Goal: Transaction & Acquisition: Purchase product/service

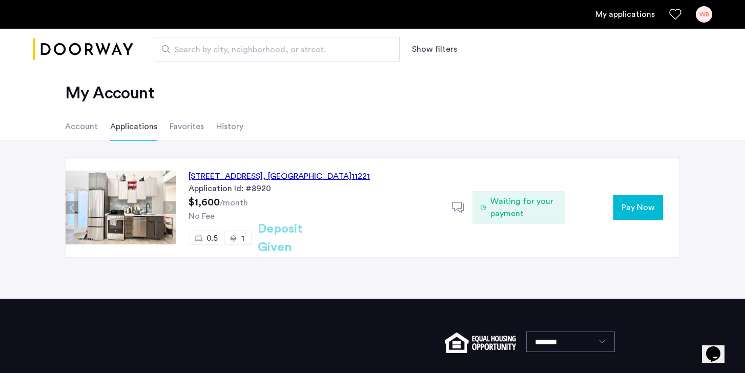
scroll to position [9, 0]
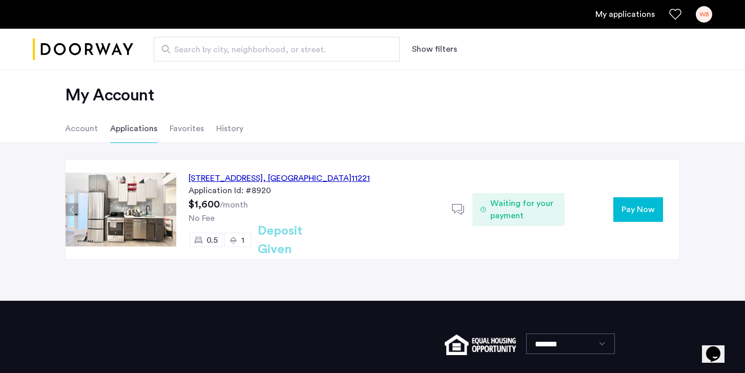
click at [503, 207] on span "Waiting for your payment" at bounding box center [524, 209] width 66 height 25
click at [465, 207] on icon at bounding box center [458, 210] width 13 height 13
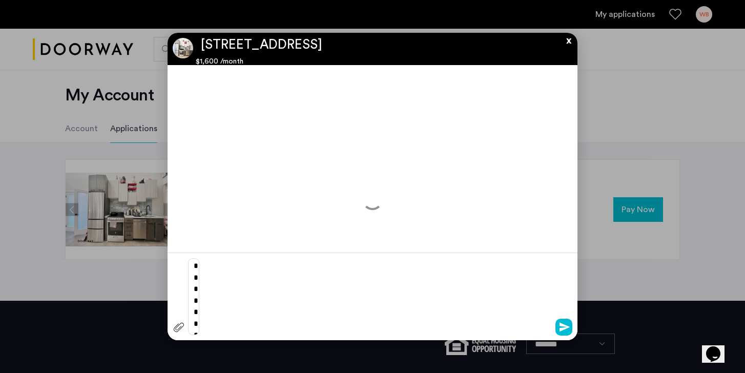
scroll to position [0, 0]
click at [565, 46] on app-conversation "**********" at bounding box center [373, 187] width 410 height 308
click at [567, 44] on button "x" at bounding box center [566, 38] width 15 height 11
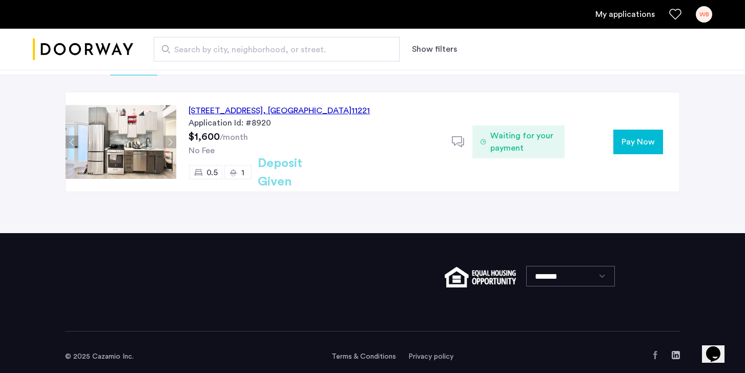
scroll to position [86, 0]
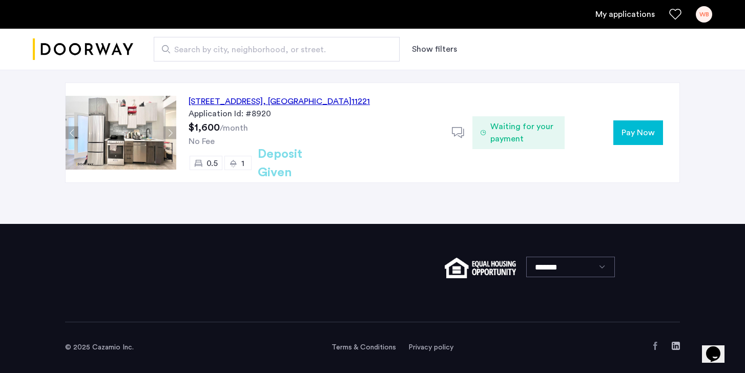
click at [621, 130] on button "Pay Now" at bounding box center [639, 132] width 50 height 25
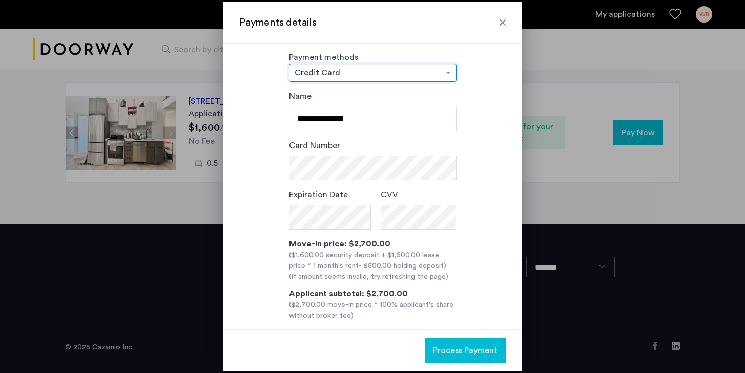
scroll to position [16, 0]
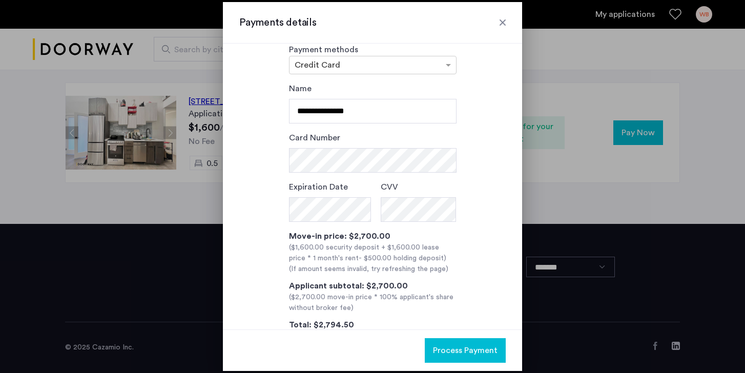
click at [498, 29] on h3 "Payments details" at bounding box center [372, 22] width 267 height 14
click at [498, 26] on div at bounding box center [503, 22] width 10 height 10
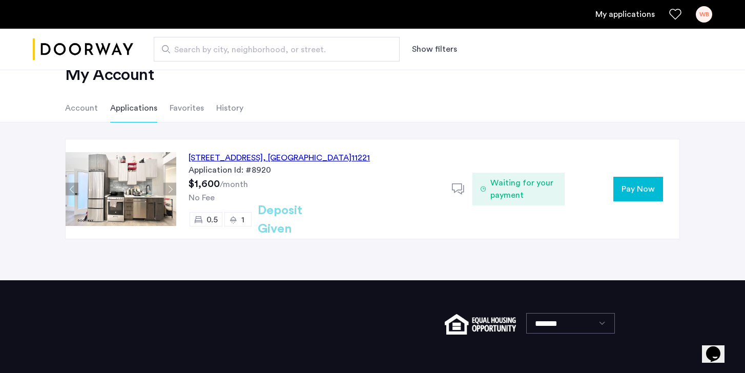
scroll to position [0, 0]
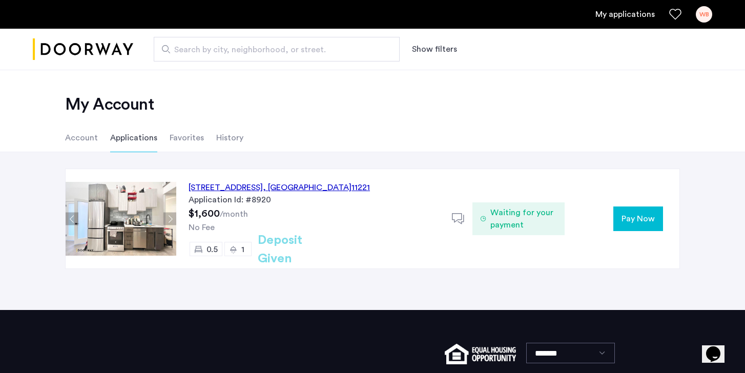
click at [352, 191] on span ", [GEOGRAPHIC_DATA]" at bounding box center [307, 188] width 89 height 8
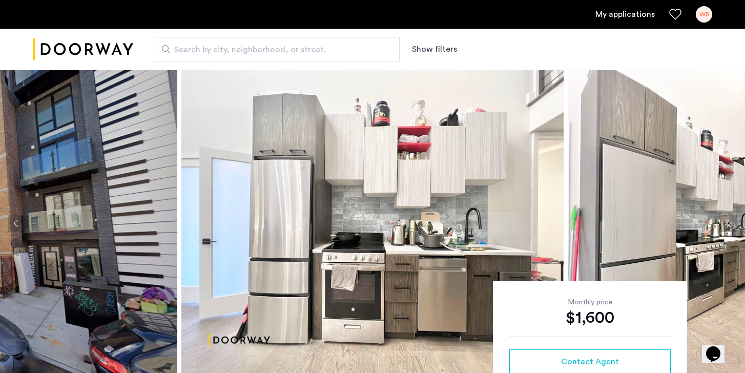
click at [629, 19] on link "My applications" at bounding box center [625, 14] width 59 height 12
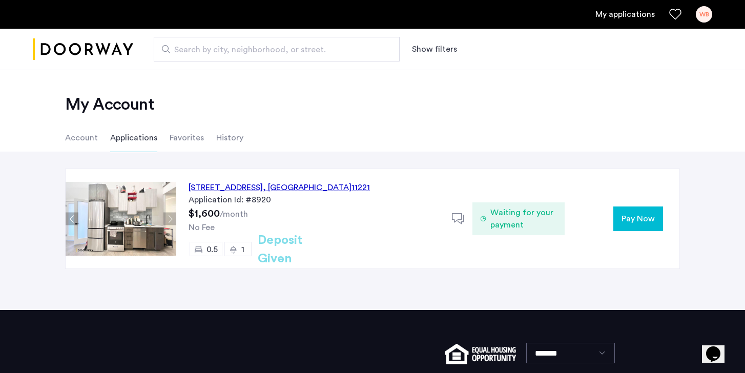
click at [530, 224] on span "Waiting for your payment" at bounding box center [524, 219] width 66 height 25
click at [640, 213] on span "Pay Now" at bounding box center [638, 219] width 33 height 12
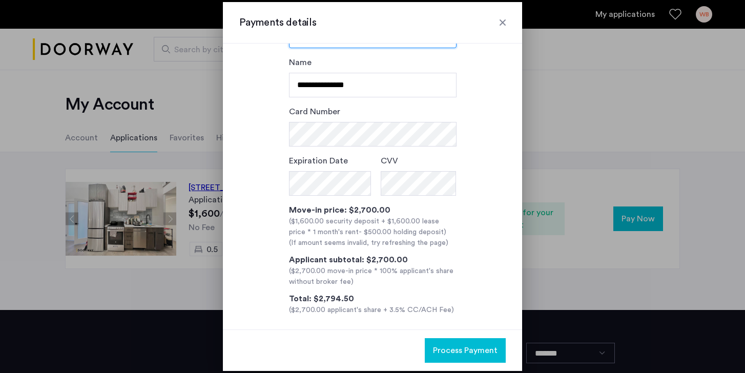
scroll to position [50, 0]
